Goal: Information Seeking & Learning: Learn about a topic

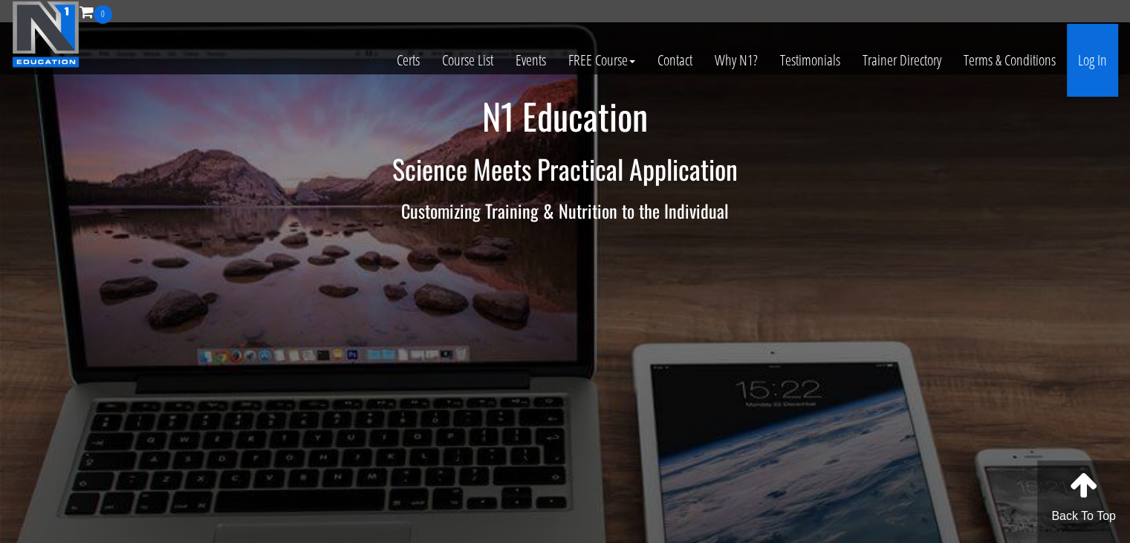
click at [1098, 54] on link "Log In" at bounding box center [1092, 60] width 51 height 73
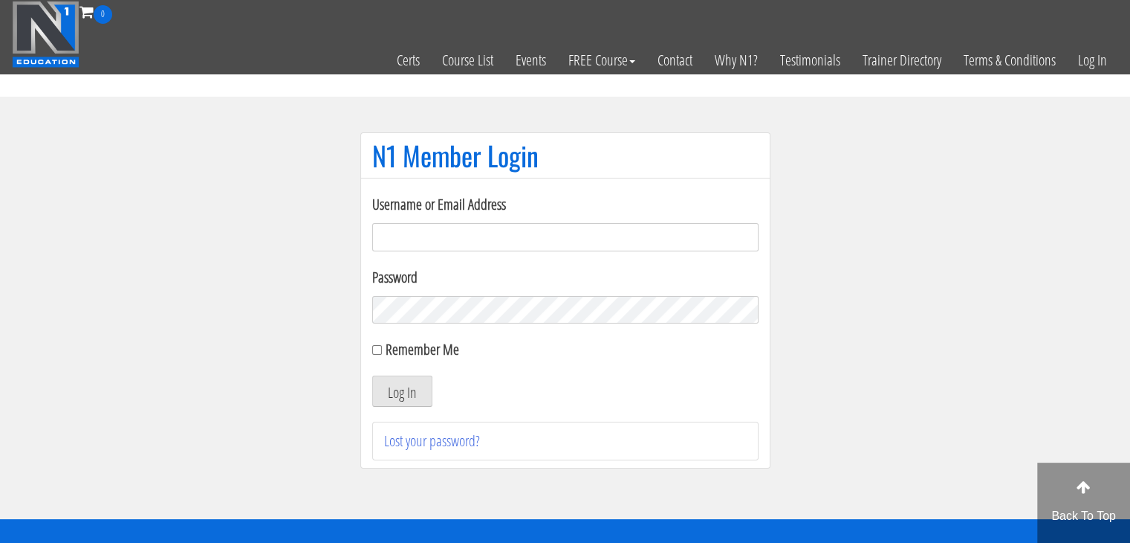
type input "[EMAIL_ADDRESS][DOMAIN_NAME]"
click at [374, 355] on div "Remember Me" at bounding box center [565, 349] width 386 height 22
click at [378, 352] on input "Remember Me" at bounding box center [377, 350] width 10 height 10
checkbox input "true"
click at [387, 399] on button "Log In" at bounding box center [402, 390] width 60 height 31
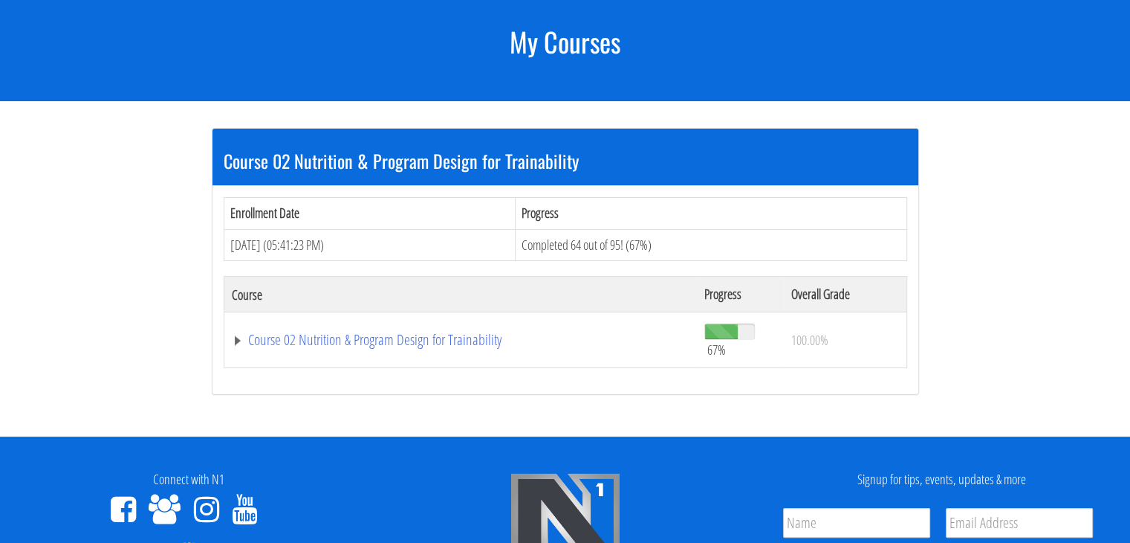
scroll to position [187, 0]
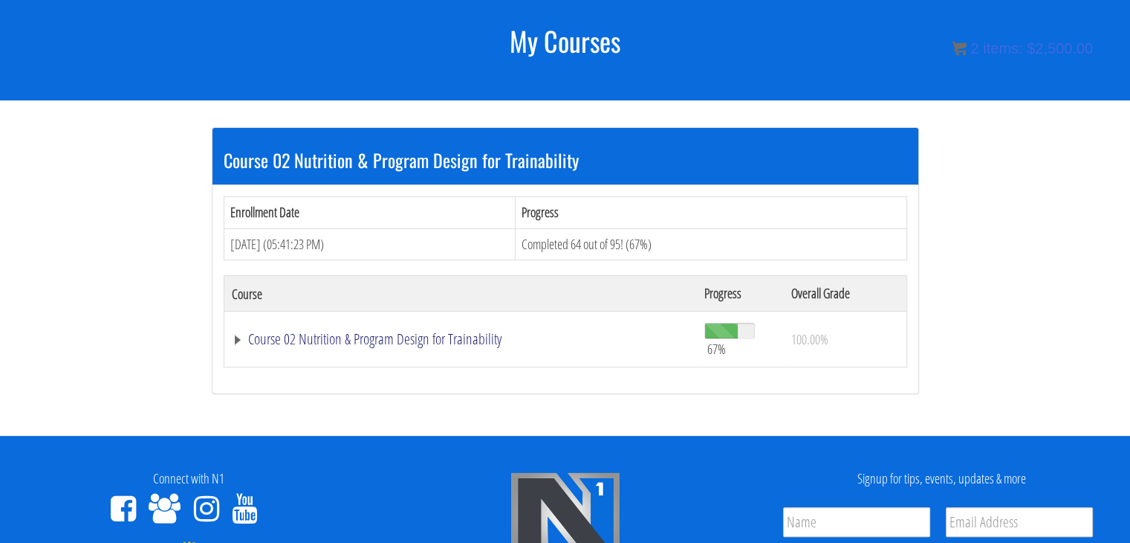
click at [443, 342] on link "Course 02 Nutrition & Program Design for Trainability" at bounding box center [461, 338] width 459 height 15
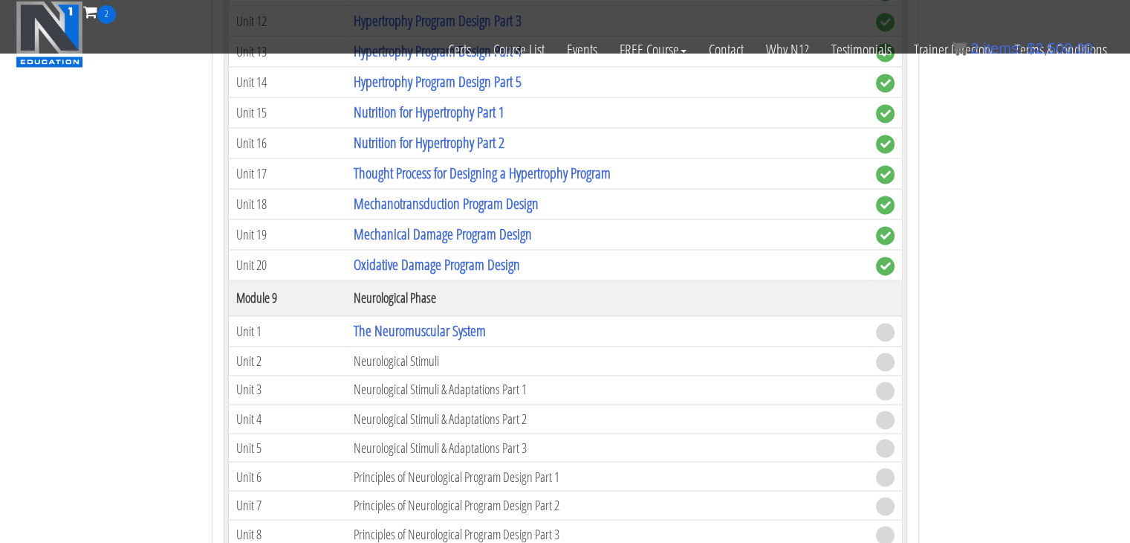
scroll to position [2420, 0]
click at [447, 323] on link "The Neuromuscular System" at bounding box center [419, 330] width 132 height 20
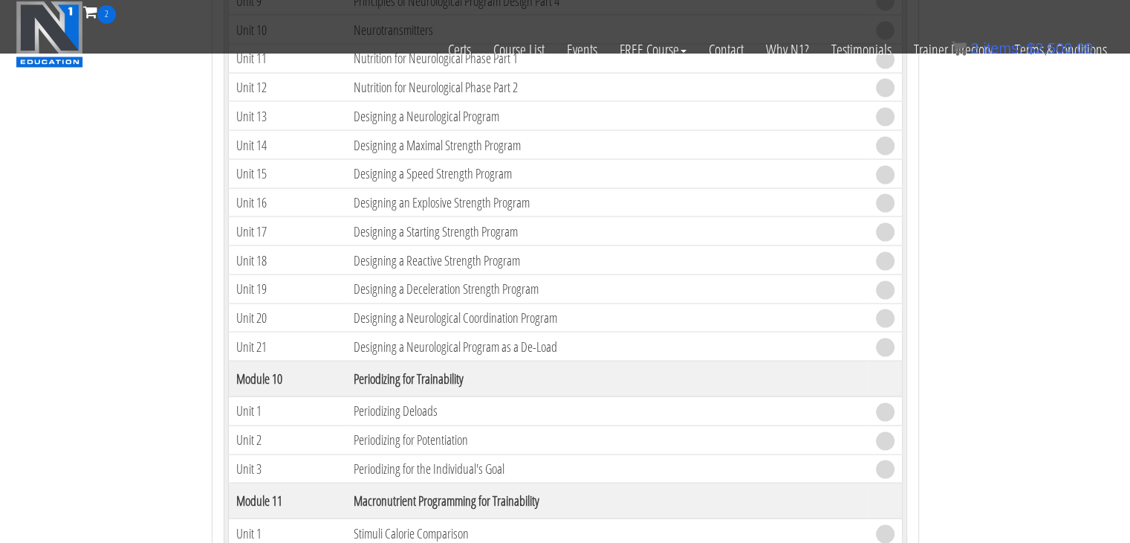
scroll to position [2982, 0]
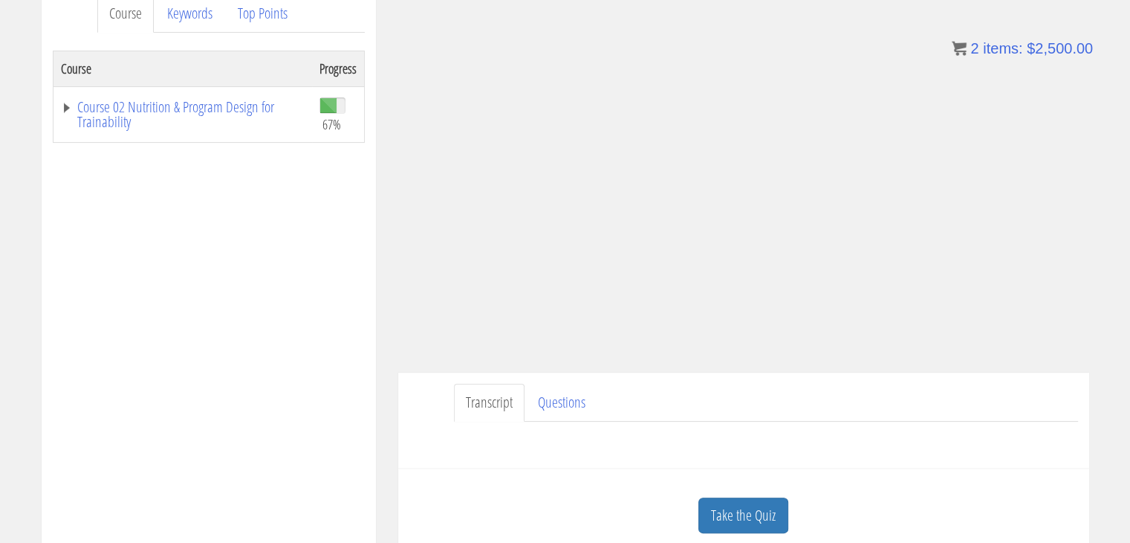
scroll to position [262, 0]
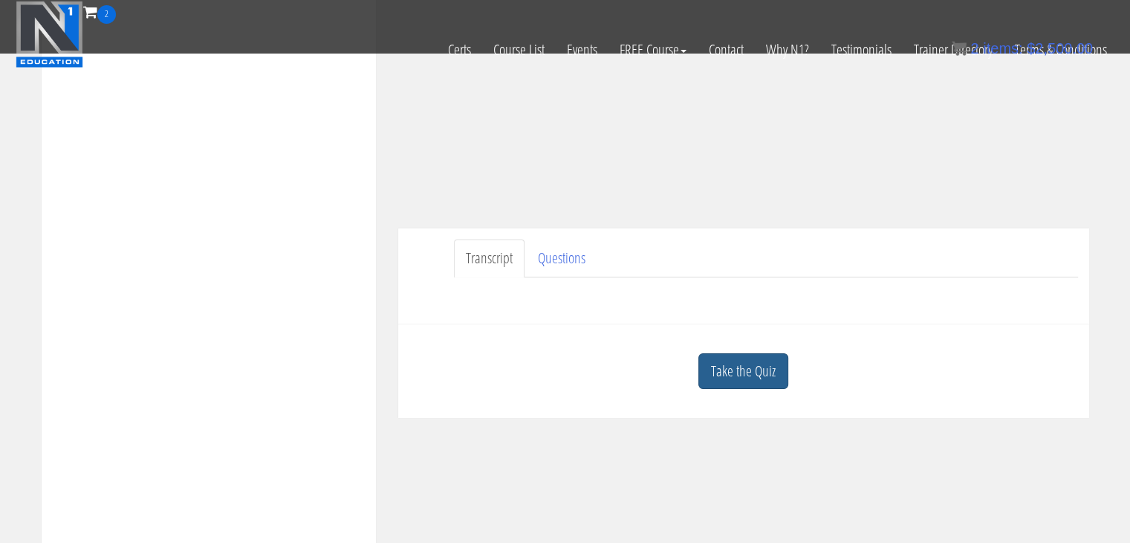
click at [742, 380] on link "Take the Quiz" at bounding box center [744, 371] width 90 height 36
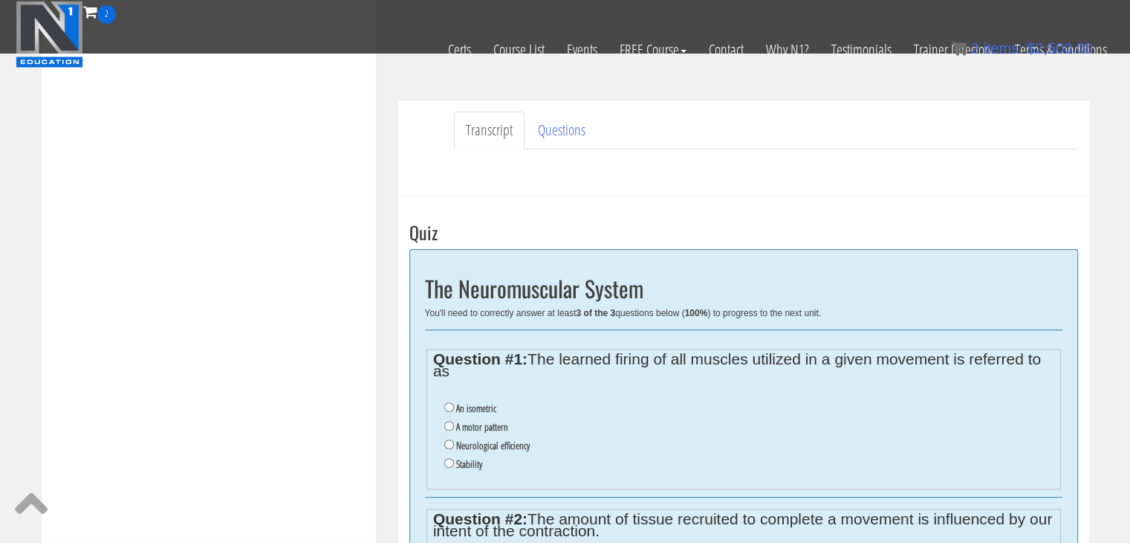
scroll to position [389, 0]
click at [508, 447] on label "Neurological efficiency" at bounding box center [493, 445] width 74 height 12
click at [454, 447] on input "Neurological efficiency" at bounding box center [449, 444] width 10 height 10
radio input "true"
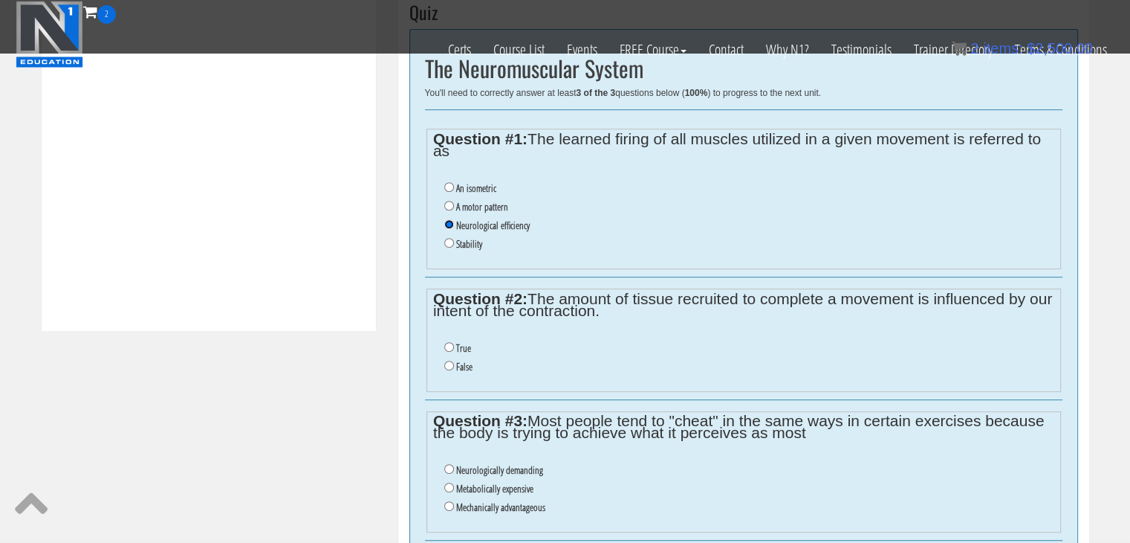
scroll to position [611, 0]
click at [452, 343] on input "True" at bounding box center [449, 345] width 10 height 10
radio input "true"
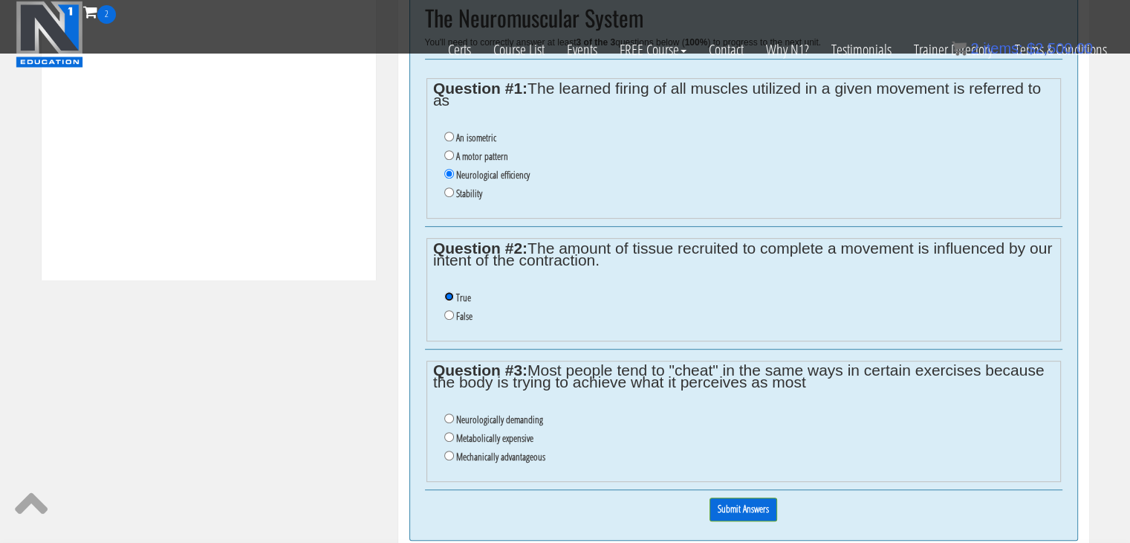
scroll to position [661, 0]
click at [492, 459] on label "Mechanically advantageous" at bounding box center [500, 455] width 89 height 12
click at [454, 459] on input "Mechanically advantageous" at bounding box center [449, 454] width 10 height 10
radio input "true"
click at [740, 504] on input "Submit Answers" at bounding box center [744, 507] width 68 height 23
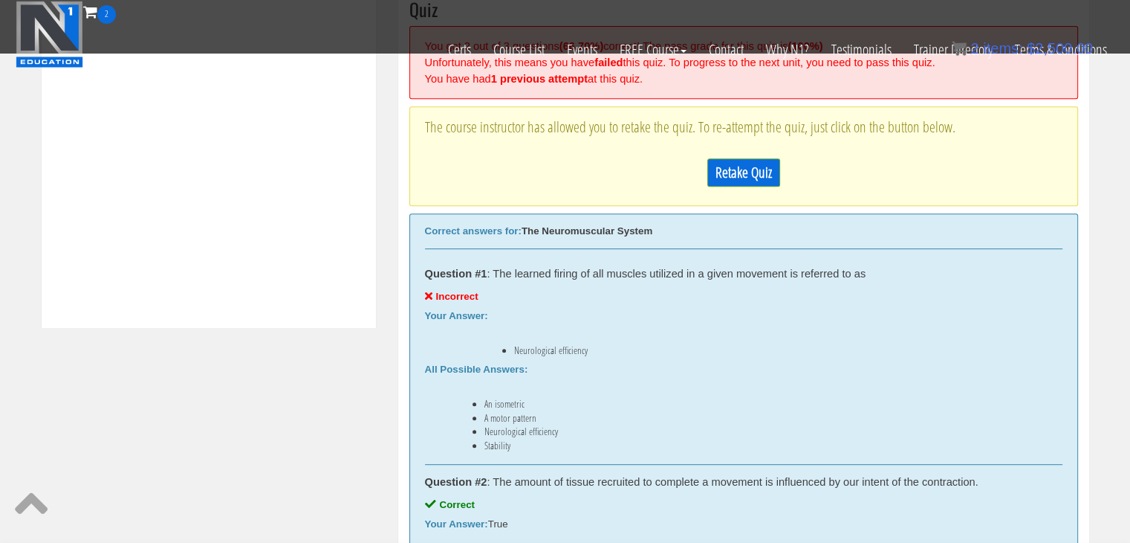
scroll to position [612, 0]
click at [747, 170] on link "Retake Quiz" at bounding box center [744, 173] width 73 height 28
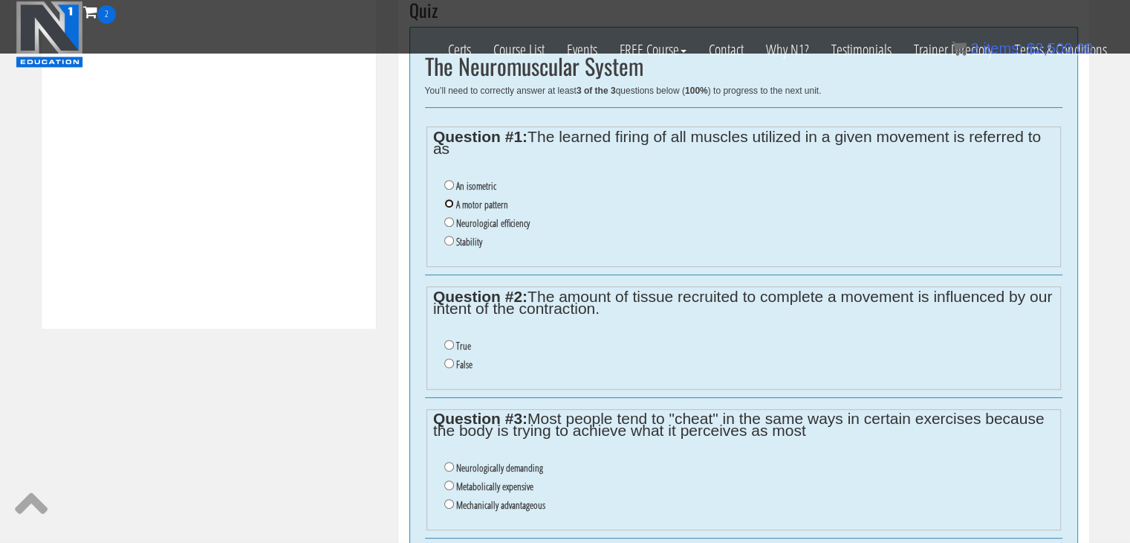
click at [445, 200] on input "A motor pattern" at bounding box center [449, 203] width 10 height 10
radio input "true"
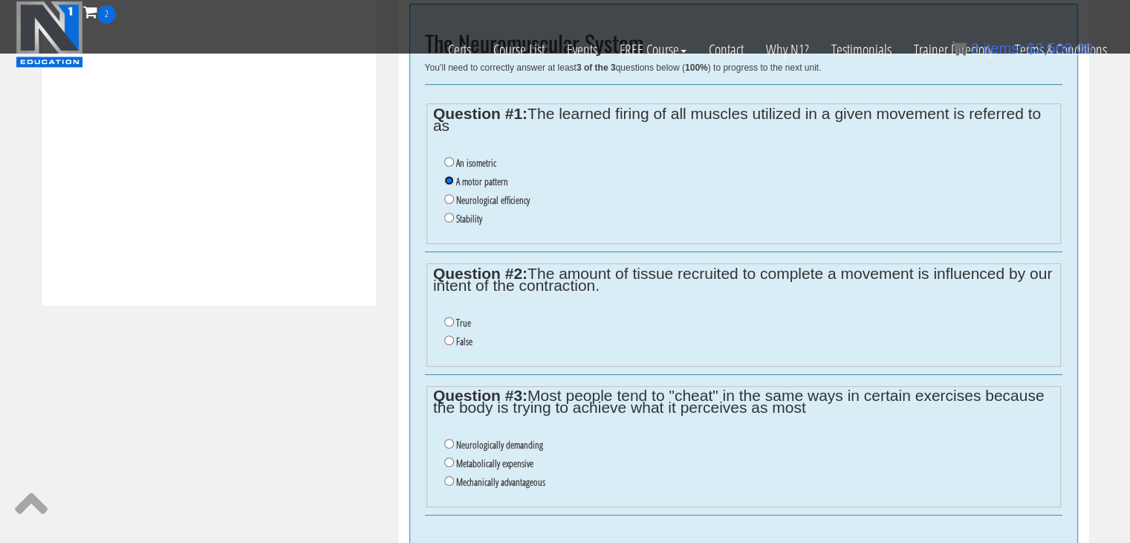
scroll to position [635, 0]
click at [449, 320] on input "True" at bounding box center [449, 321] width 10 height 10
radio input "true"
click at [449, 320] on input "True" at bounding box center [449, 321] width 10 height 10
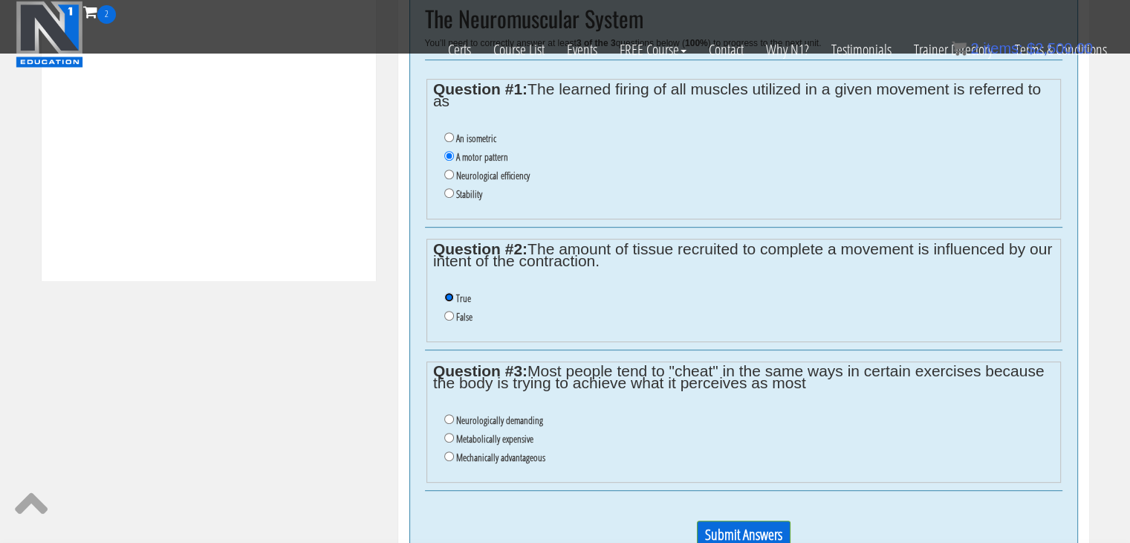
scroll to position [660, 0]
click at [447, 456] on input "Mechanically advantageous" at bounding box center [449, 455] width 10 height 10
radio input "true"
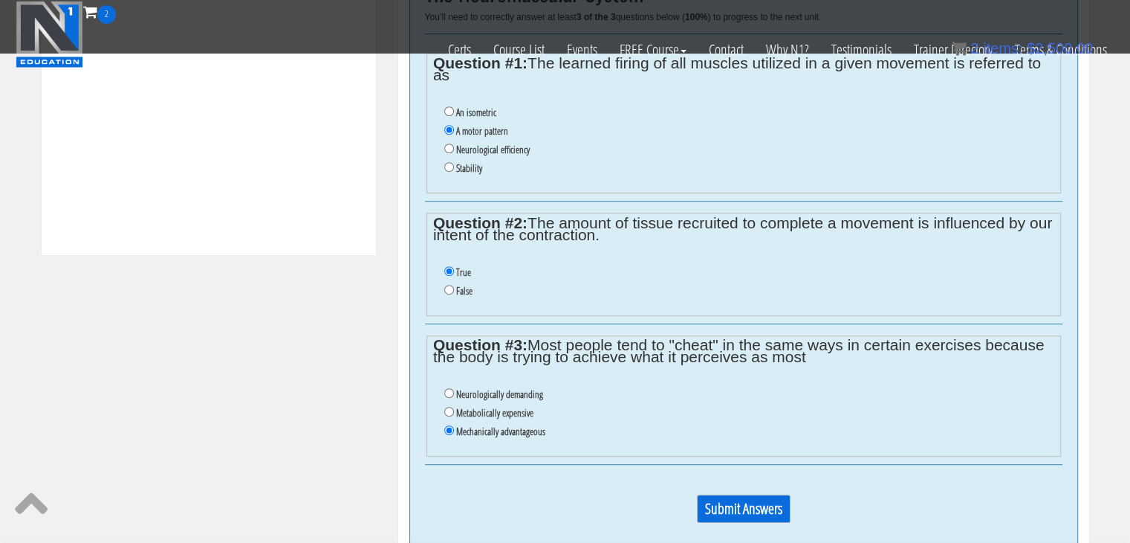
click at [742, 508] on input "Submit Answers" at bounding box center [744, 508] width 94 height 28
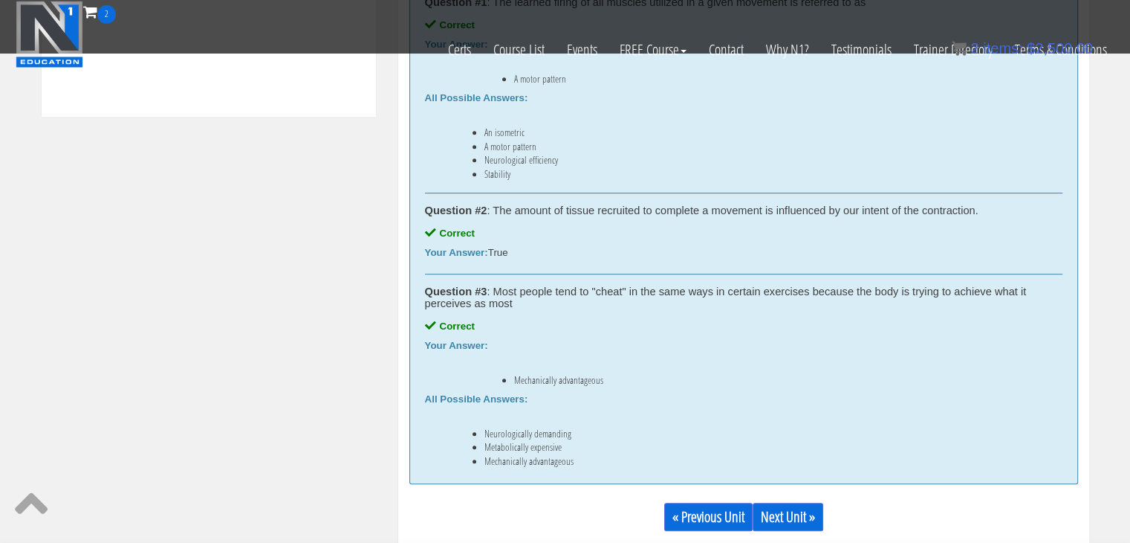
scroll to position [840, 0]
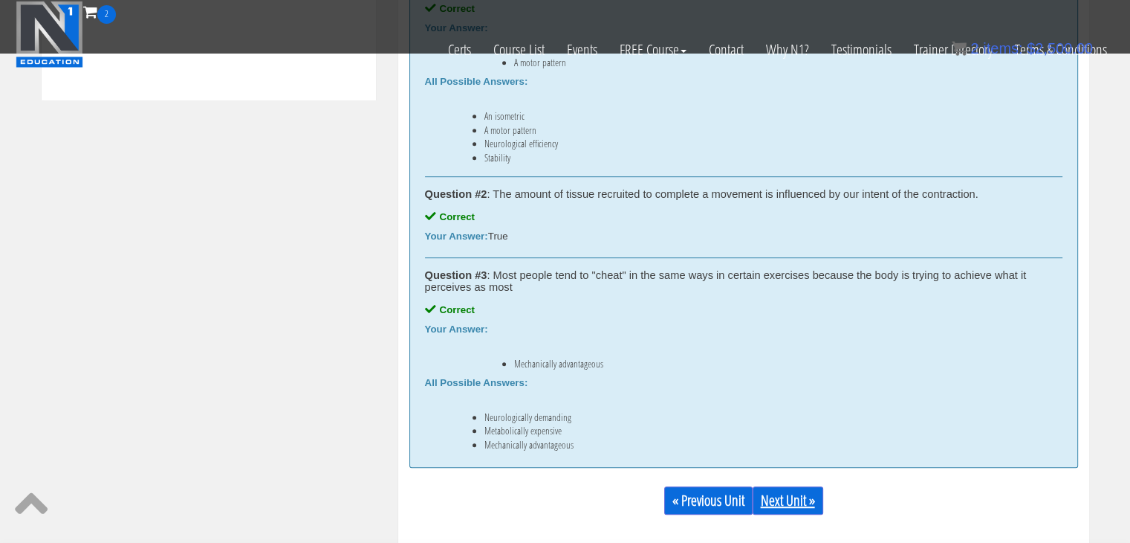
click at [779, 496] on link "Next Unit »" at bounding box center [788, 500] width 71 height 28
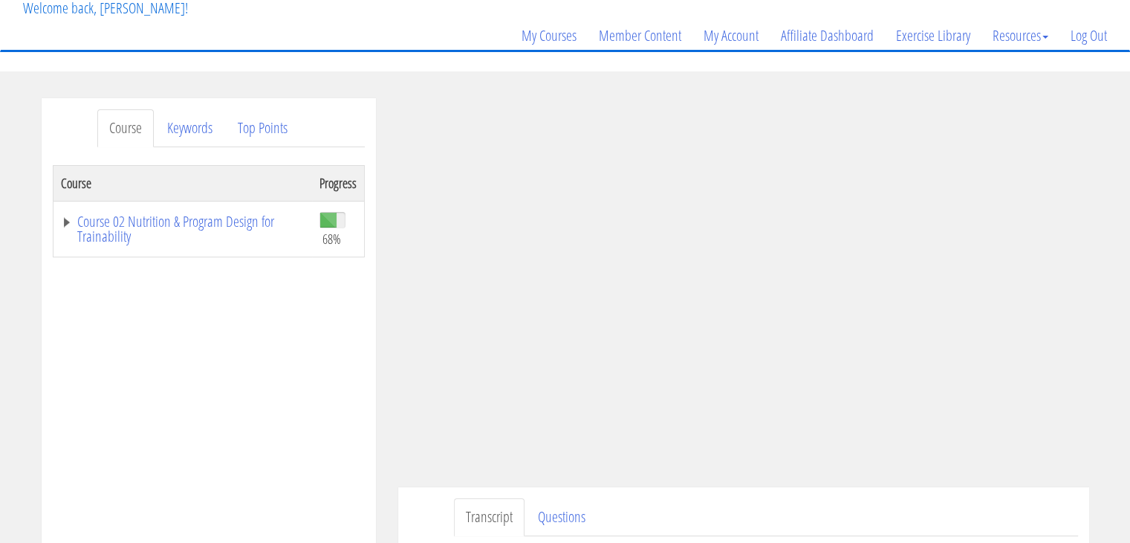
scroll to position [100, 0]
